Goal: Task Accomplishment & Management: Manage account settings

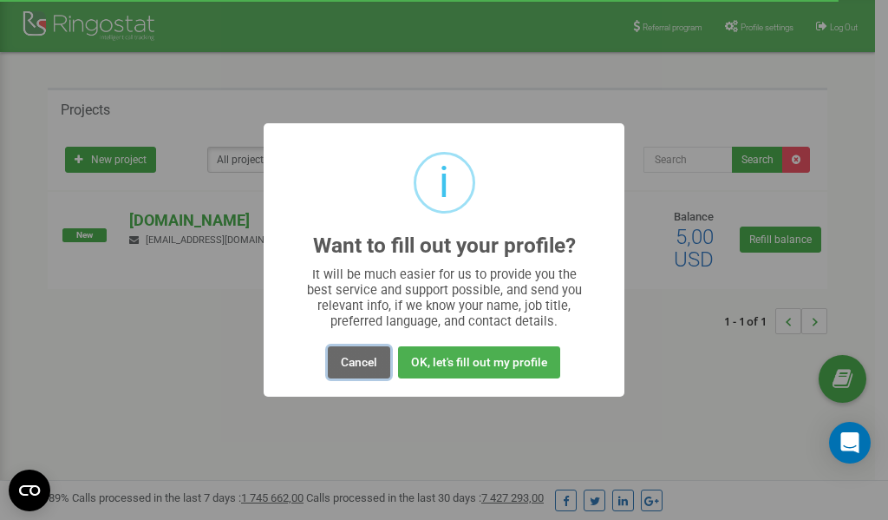
click at [355, 364] on button "Cancel" at bounding box center [359, 362] width 62 height 32
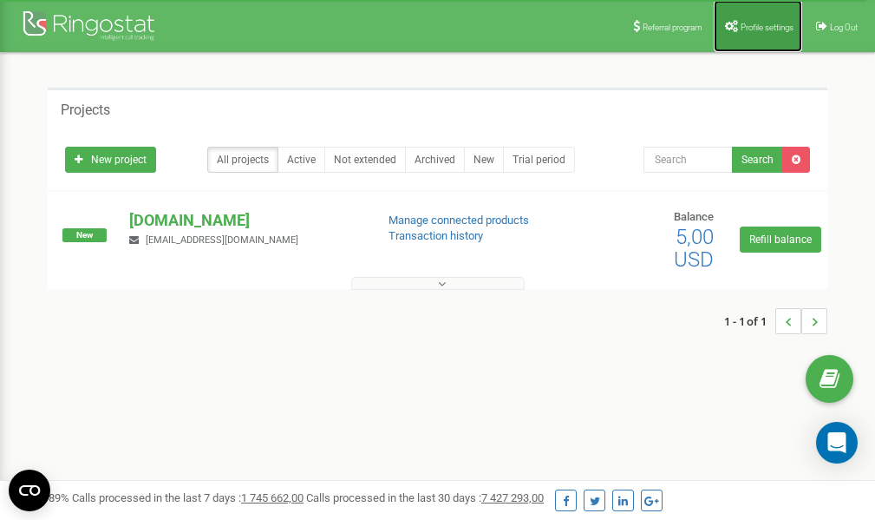
click at [756, 29] on span "Profile settings" at bounding box center [767, 28] width 53 height 10
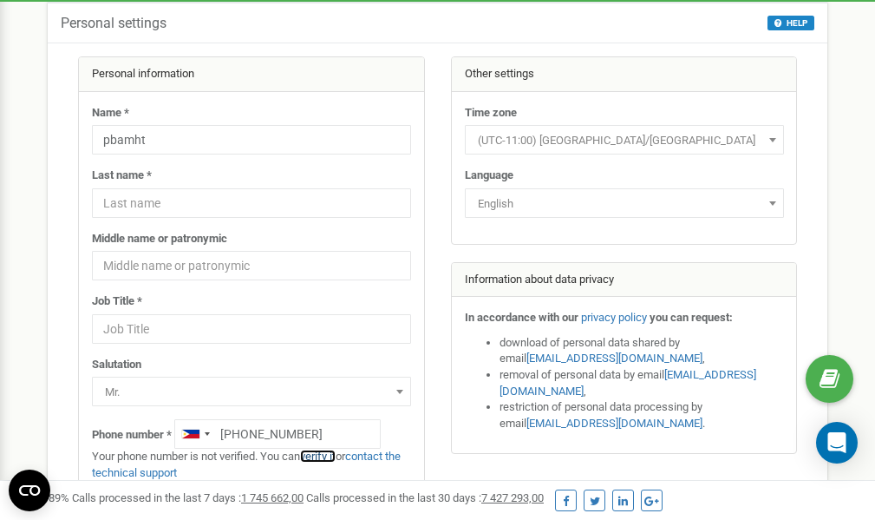
click at [328, 455] on link "verify it" at bounding box center [318, 455] width 36 height 13
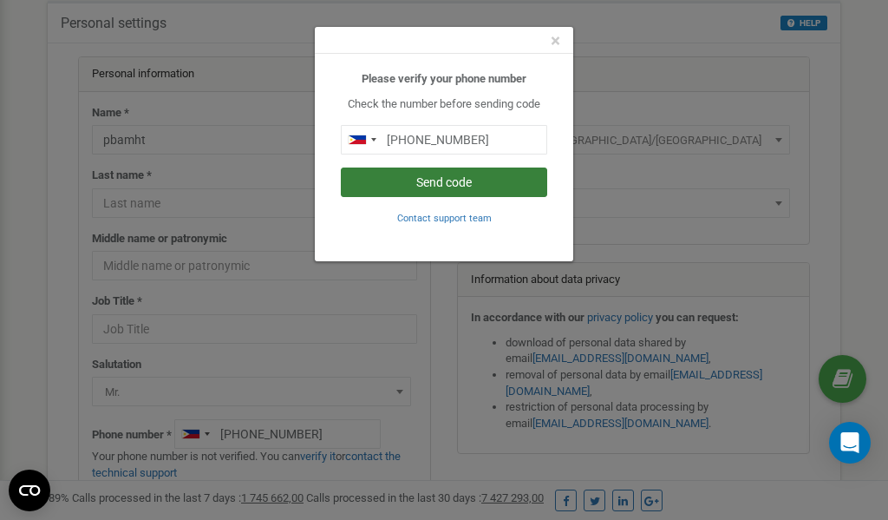
click at [451, 180] on button "Send code" at bounding box center [444, 181] width 206 height 29
